Goal: Navigation & Orientation: Understand site structure

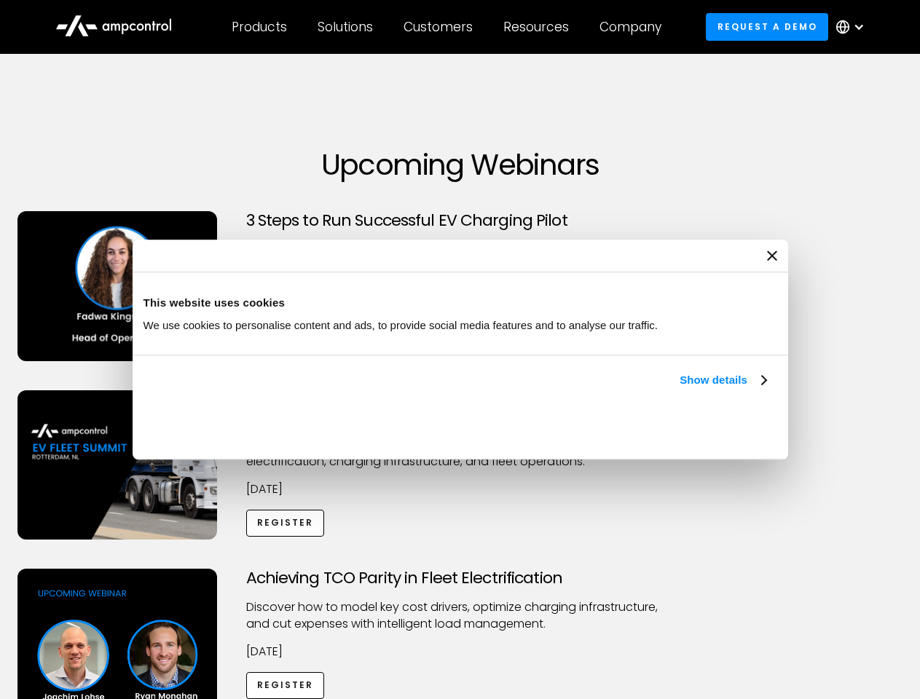
click at [679, 389] on link "Show details" at bounding box center [722, 379] width 86 height 17
click at [0, 0] on div "Necessary cookies help make a website usable by enabling basic functions like p…" at bounding box center [0, 0] width 0 height 0
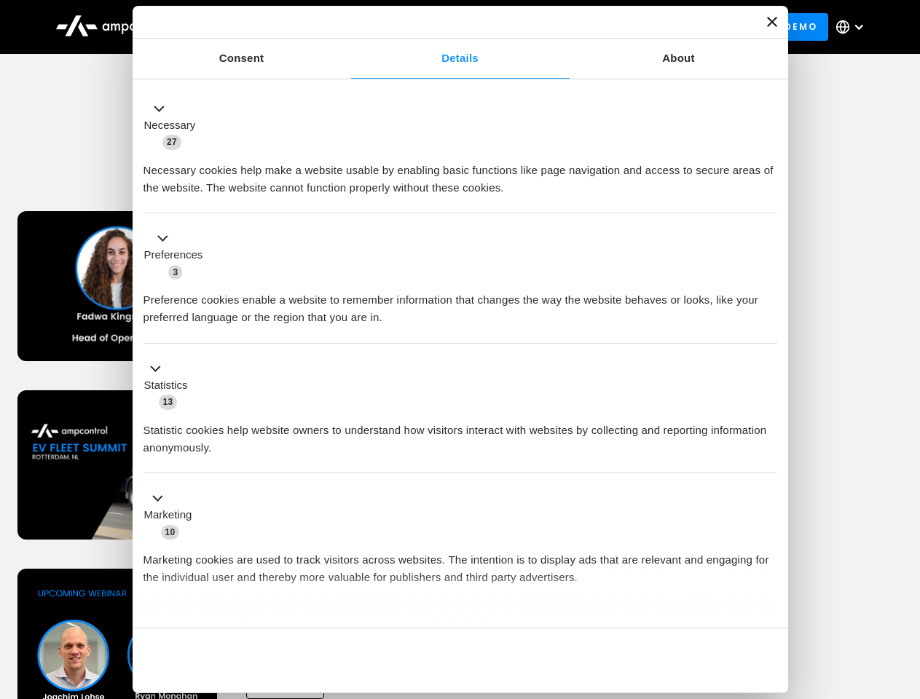
click at [904, 587] on div "Achieving TCO Parity in Fleet Electrification Discover how to model key cost dr…" at bounding box center [460, 683] width 915 height 229
click at [448, 27] on div "Customers" at bounding box center [437, 27] width 69 height 16
click at [259, 27] on div "Products" at bounding box center [259, 27] width 55 height 16
click at [346, 27] on div "Solutions" at bounding box center [345, 27] width 55 height 16
click at [441, 27] on div "Customers" at bounding box center [437, 27] width 69 height 16
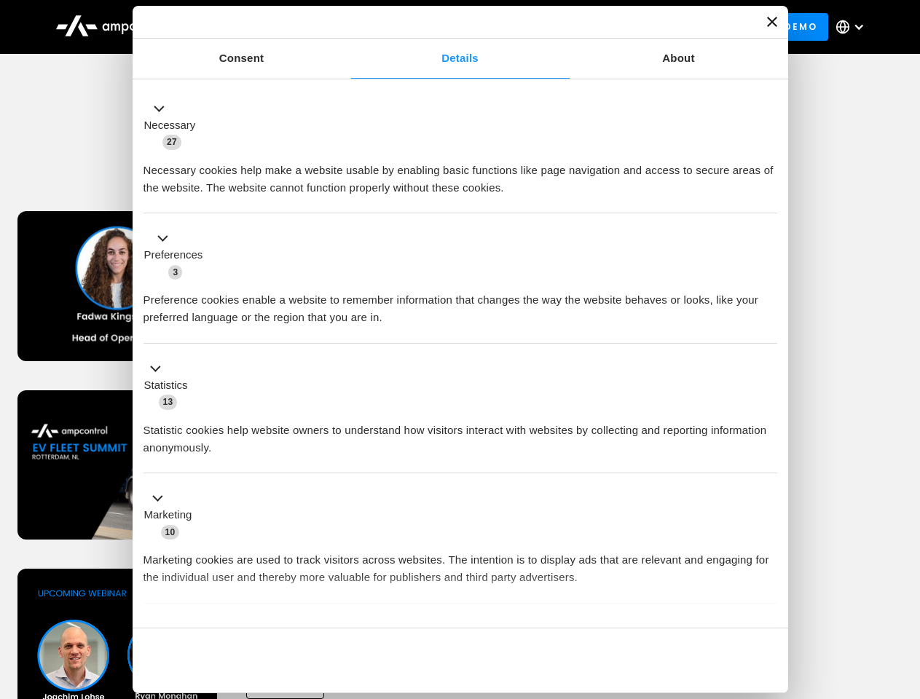
click at [539, 27] on div "Resources" at bounding box center [536, 27] width 66 height 16
click at [635, 27] on div "Company" at bounding box center [630, 27] width 62 height 16
click at [854, 27] on div at bounding box center [859, 27] width 12 height 12
